Goal: Task Accomplishment & Management: Complete application form

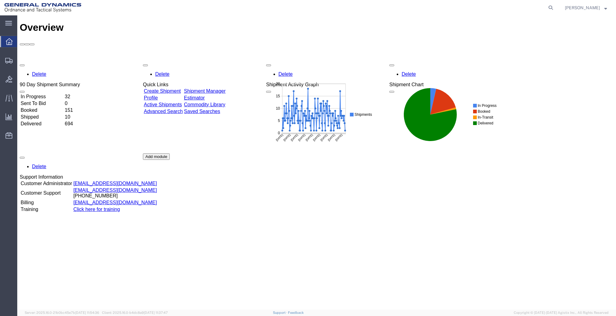
click at [181, 88] on link "Create Shipment" at bounding box center [162, 90] width 37 height 5
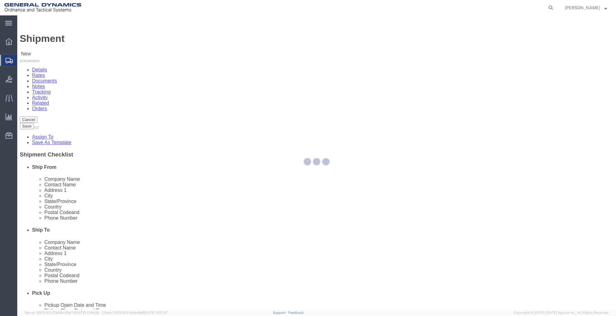
select select
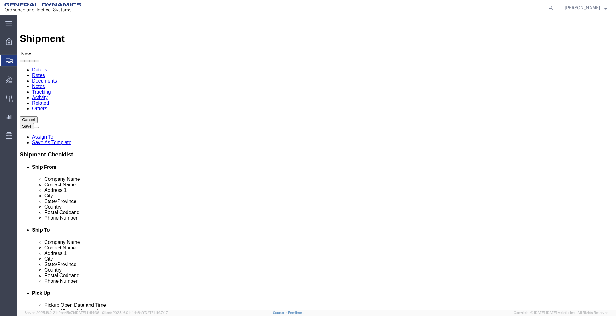
click input "text"
type input "GD-OTS RED"
click p "- GD-OTS Red Lion - (Sharon Dinterman) 200 East High Street, RED LION, PA, 1735…"
select select
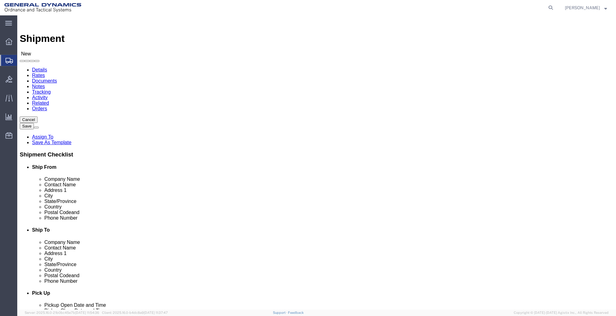
type input "GD-OTS Red Lion"
type input "[PERSON_NAME]"
type input "200 East High Street"
type input "RED LION"
type input "17356"
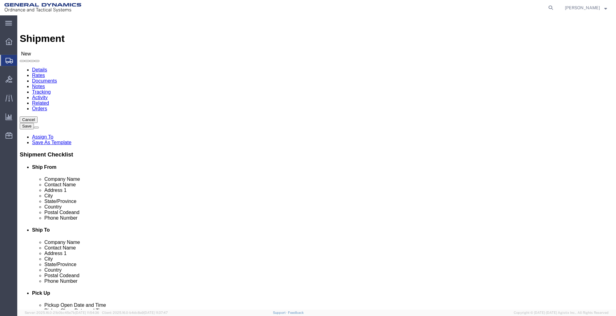
type input "717-246-8256"
type input "sharon.dinterman@gd-ots.com"
checkbox input "true"
select select "PA"
type input "GD-OTS Red Lion"
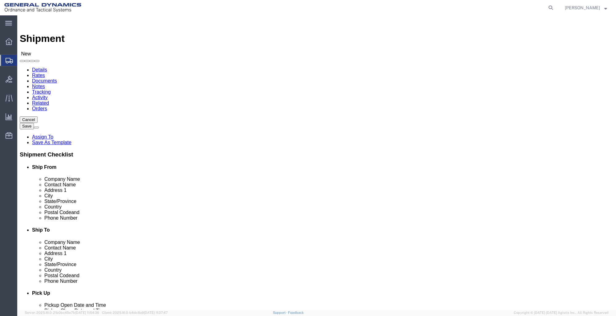
click input "text"
type input "GD-OTS"
click div "Location My Profile Location GD-OTS Anniston (Commerce) GD-OTS Camden GD-OTS De…"
click input "text"
type input "CHARLES SLOAN"
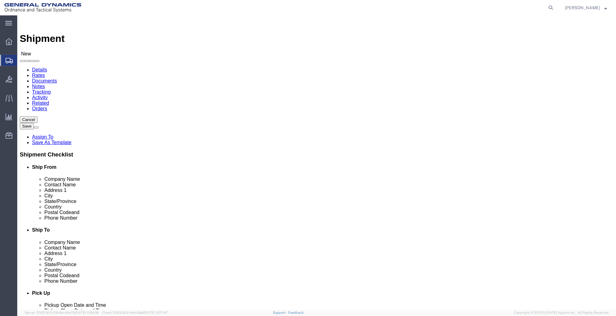
click input "text"
click input "GD-OTS"
type input "GD-OTS"
click label "Address 2"
click input "text"
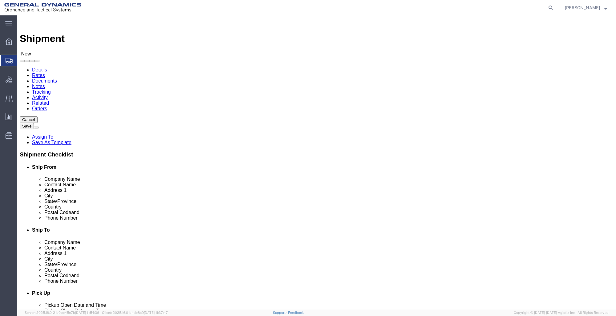
type input "6345 AR 203 HWY"
select select
click input "text"
type input "HAMPTON"
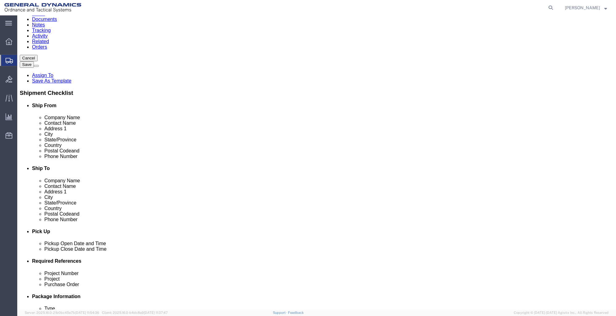
scroll to position [0, 0]
click p "- GD-OTS - (Eric Schulz) 6345 AR 203 Hwy, Hampton, AR 71744, US"
select select
type input "GD-OTS"
type input "Eric Schulz"
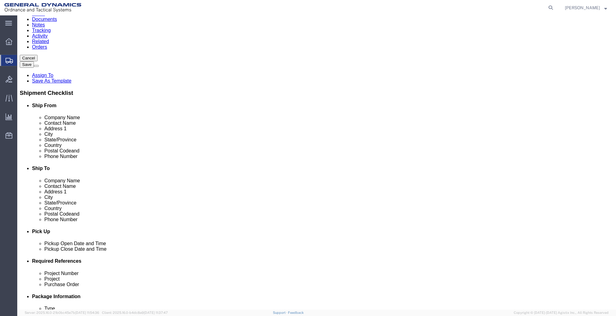
type input "6345 AR 203 Hwy"
type input "Hampton"
type input "71744"
type input "727-578-8792"
select select "AR"
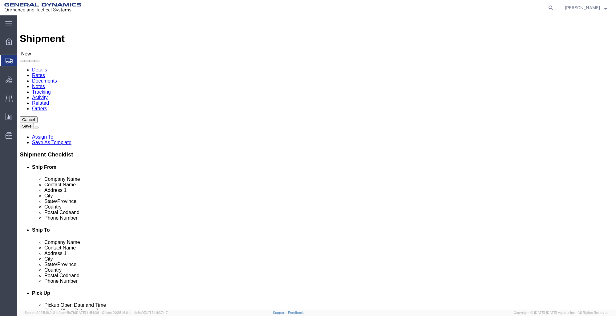
type input "Hampton"
select select
click input "Eric Schulz"
type input "E"
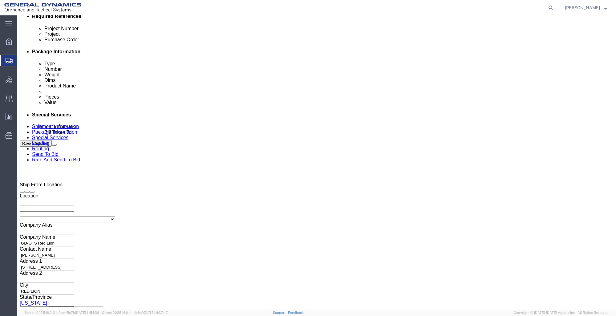
scroll to position [308, 0]
type input "CHARLES SLOAN"
click div "Aug 14 2025 12:00 AM"
click button "Apply"
click div "Aug 14 2025 12:00 AM"
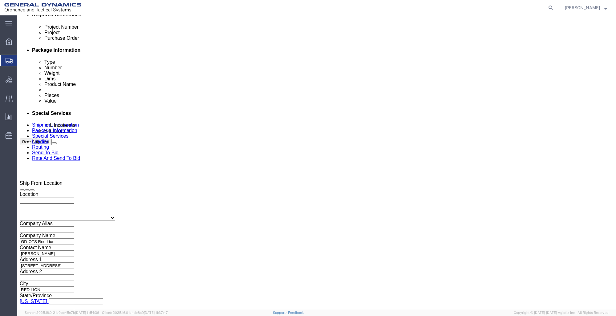
click button "Apply"
click input "text"
type input "000"
click input "text"
type input "000"
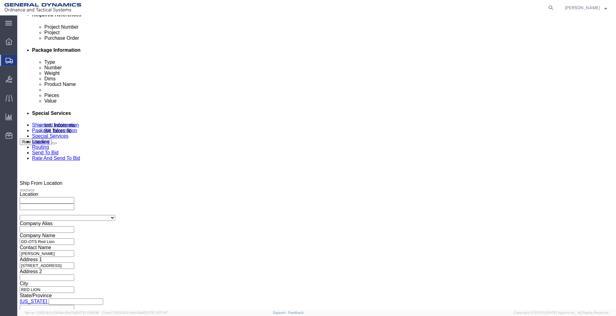
click input "text"
type input "000"
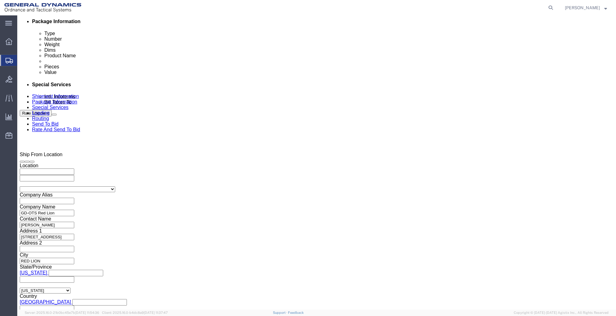
scroll to position [364, 0]
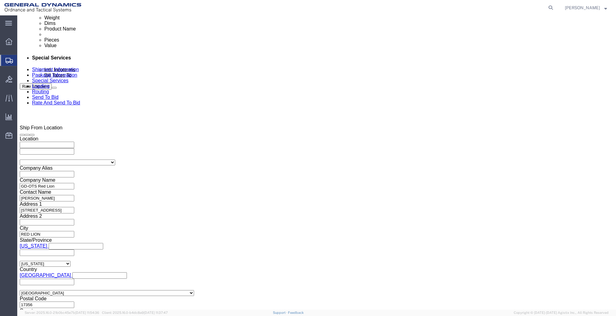
click button "Continue"
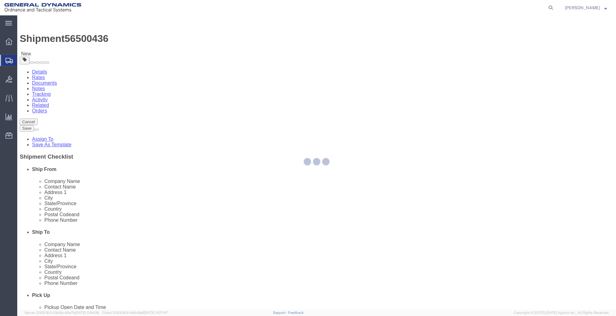
select select "CBOX"
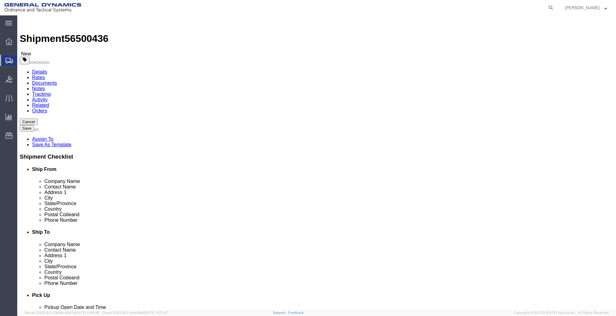
click input "text"
type input "13"
type input "8"
type input "5"
click input "0.00"
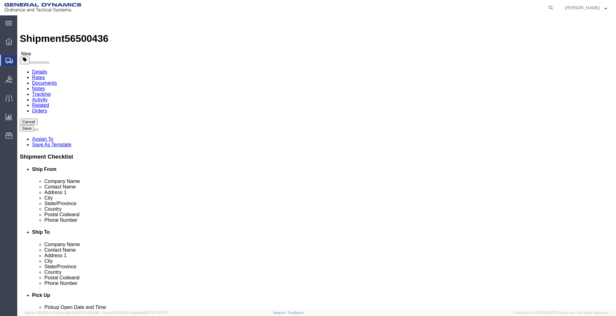
type input "0"
type input "10"
click link "Add Content"
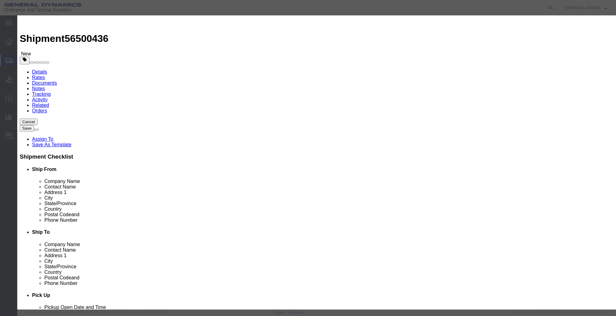
click input "text"
type input "I PHONES 16E"
click input "0"
type input "6"
click input "text"
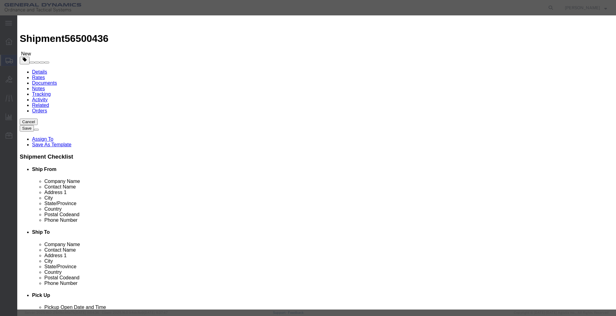
type input "4900"
click button "Save & Close"
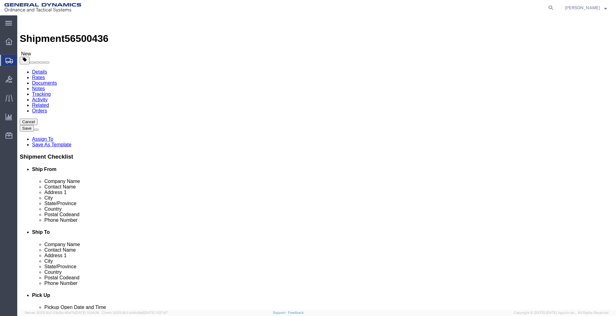
click button "Rate Shipment"
